Goal: Task Accomplishment & Management: Manage account settings

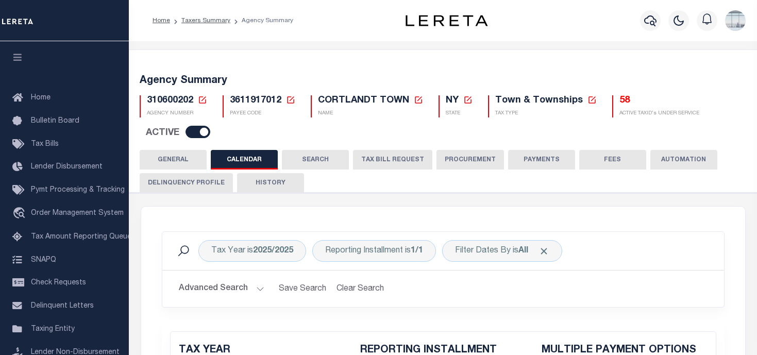
click at [202, 97] on icon at bounding box center [202, 99] width 9 height 9
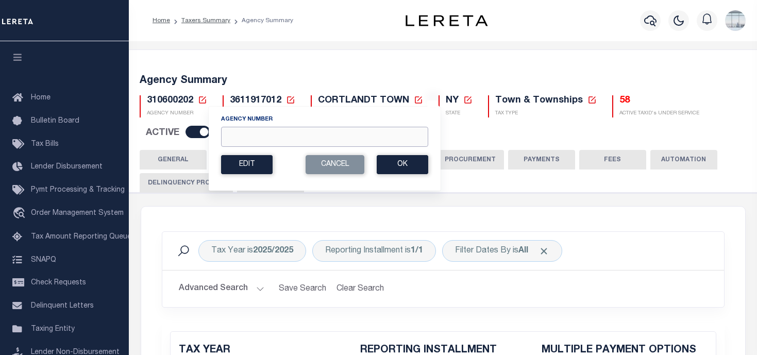
click at [246, 136] on input "Agency Number" at bounding box center [324, 137] width 207 height 20
type input "421020501"
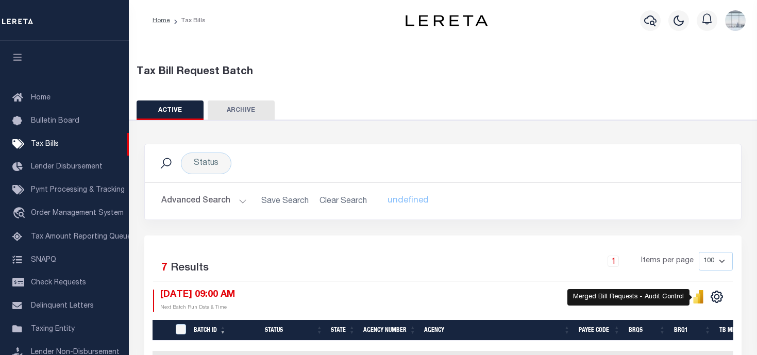
click at [699, 302] on icon "" at bounding box center [698, 298] width 5 height 10
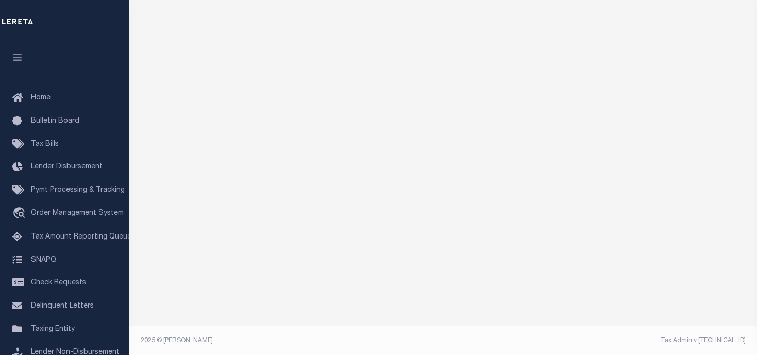
scroll to position [33, 0]
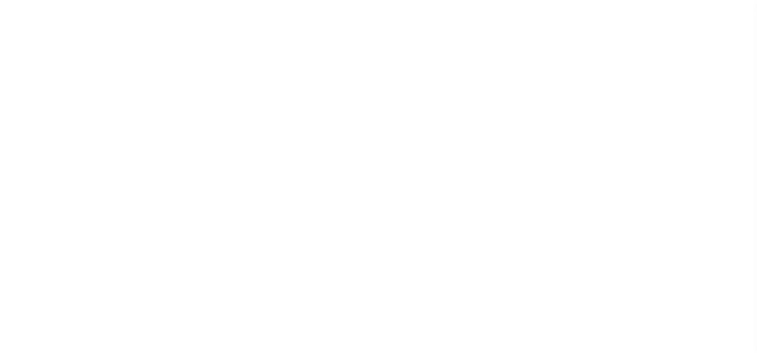
checkbox input "false"
type input "1"
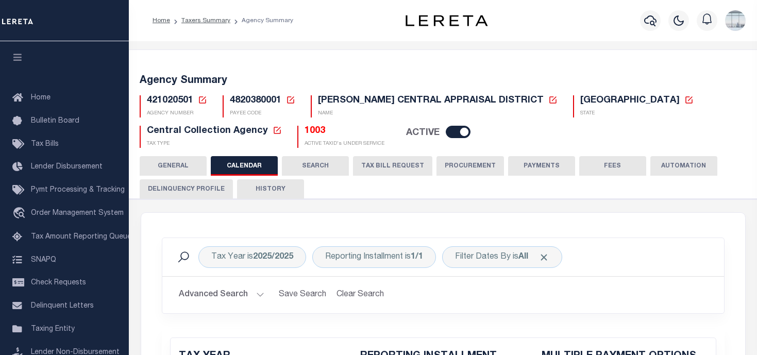
scroll to position [52, 0]
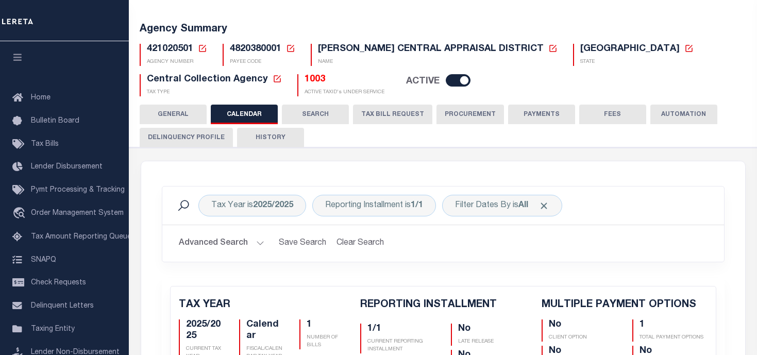
click at [385, 115] on button "TAX BILL REQUEST" at bounding box center [392, 115] width 79 height 20
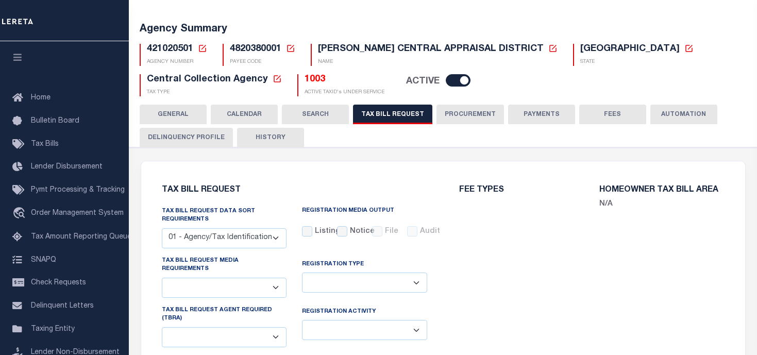
select select "22"
select select "false"
select select "1"
type input "134"
select select
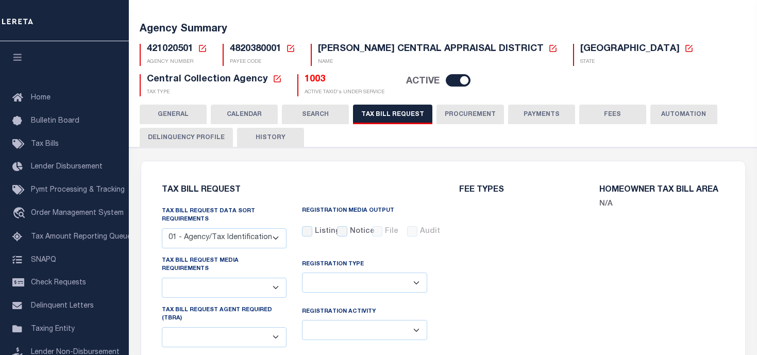
select select "7803021001"
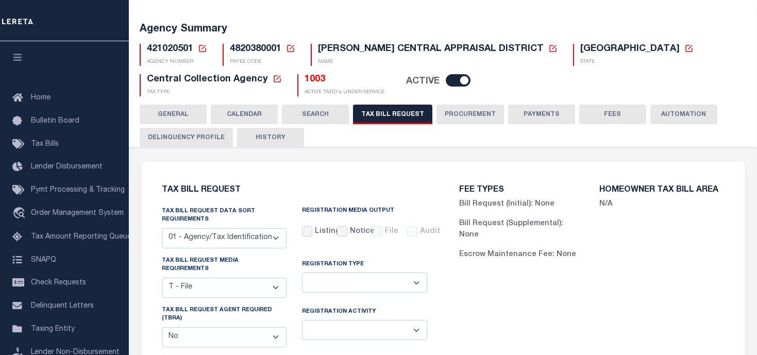
scroll to position [103, 0]
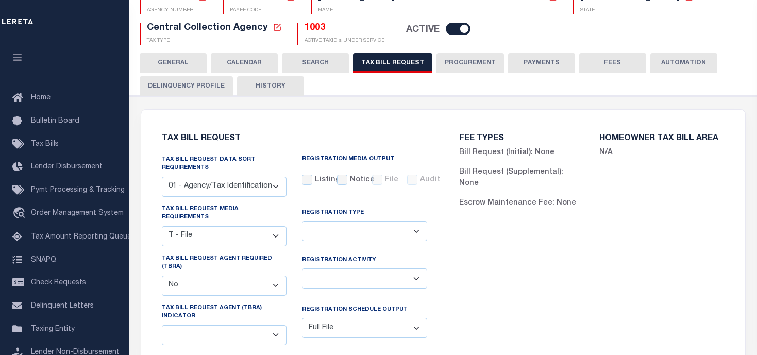
click at [266, 85] on button "HISTORY" at bounding box center [270, 86] width 67 height 20
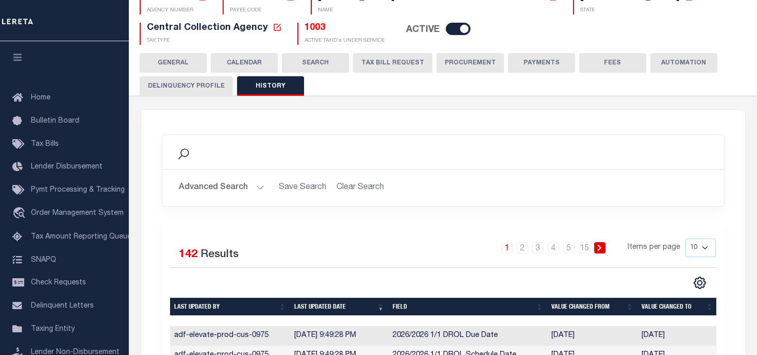
scroll to position [309, 0]
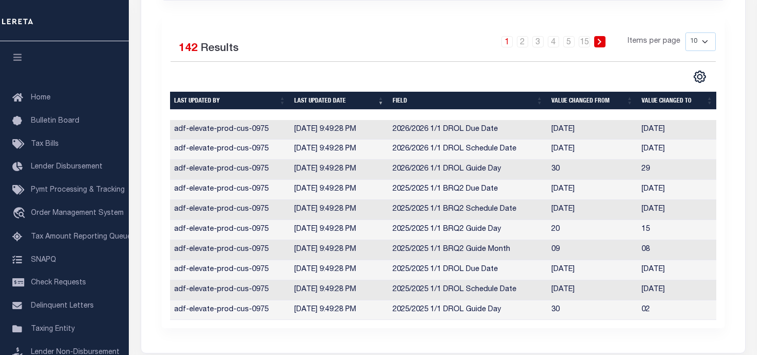
click at [706, 41] on select "10 25 50 100" at bounding box center [700, 41] width 30 height 19
select select "50"
click at [685, 32] on select "10 25 50 100" at bounding box center [700, 41] width 30 height 19
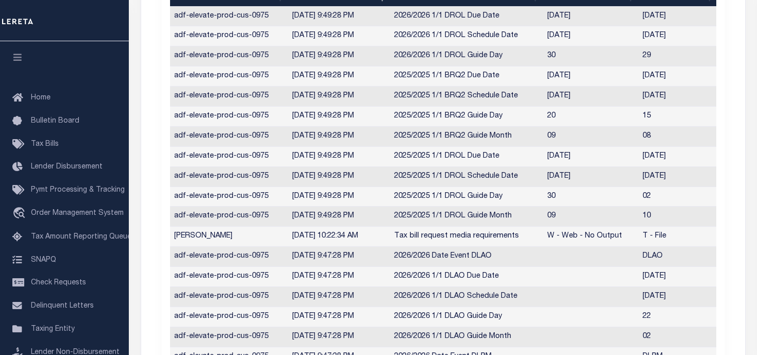
scroll to position [361, 0]
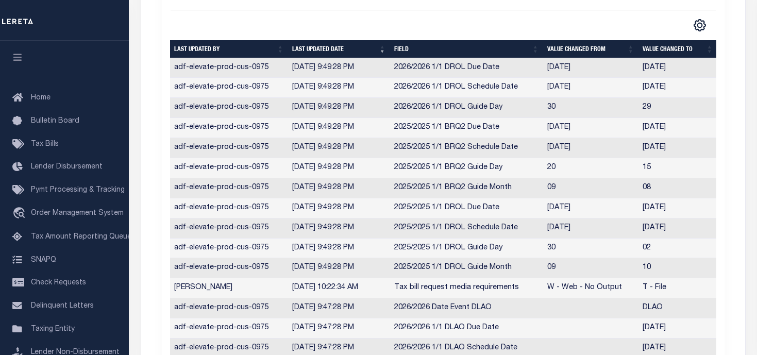
click at [421, 99] on div at bounding box center [443, 103] width 547 height 10
click at [405, 30] on div at bounding box center [307, 25] width 273 height 13
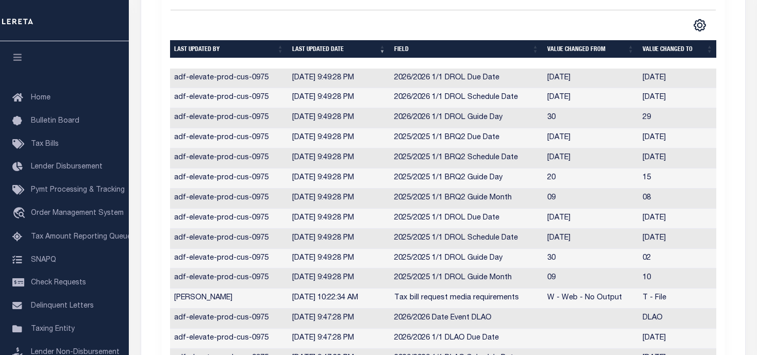
scroll to position [0, 1]
drag, startPoint x: 522, startPoint y: 70, endPoint x: 274, endPoint y: 69, distance: 247.8
click at [274, 69] on tr "adf-elevate-prod-cus-0975 8/7/2025, 9:49:28 PM 2026/2026 1/1 DROL Due Date 2027…" at bounding box center [442, 79] width 547 height 20
drag, startPoint x: 303, startPoint y: 62, endPoint x: 184, endPoint y: 61, distance: 118.5
click at [184, 61] on div at bounding box center [442, 63] width 547 height 10
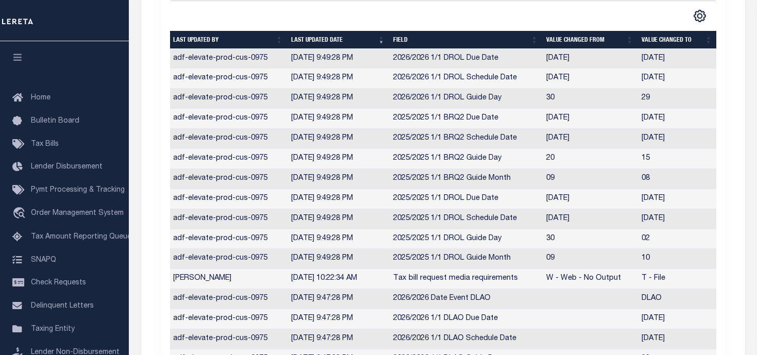
scroll to position [61, 0]
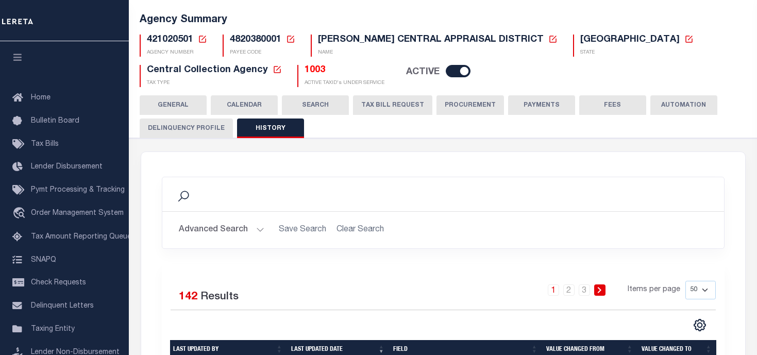
click at [378, 106] on button "TAX BILL REQUEST" at bounding box center [392, 105] width 79 height 20
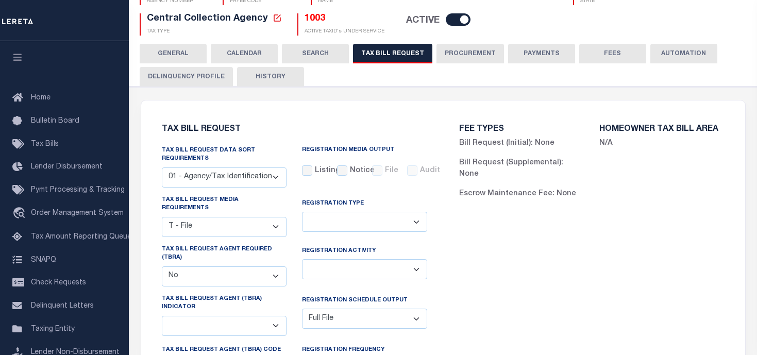
scroll to position [0, 0]
